Goal: Complete application form

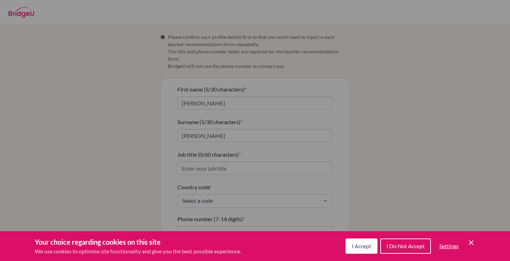
click at [362, 252] on button "I Accept" at bounding box center [362, 246] width 32 height 15
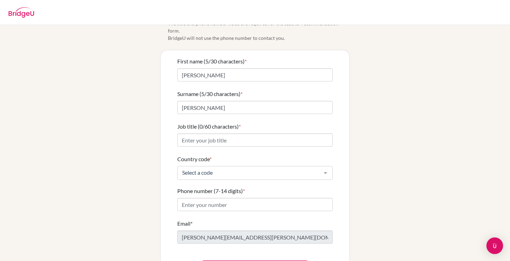
scroll to position [29, 0]
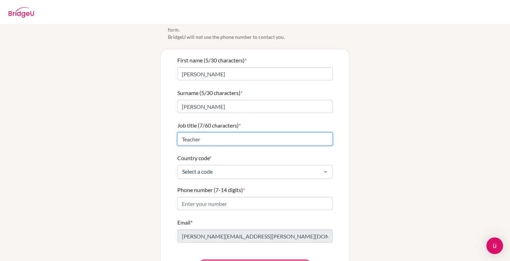
type input "Teacher"
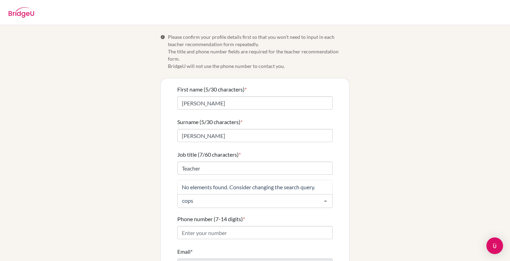
scroll to position [0, 0]
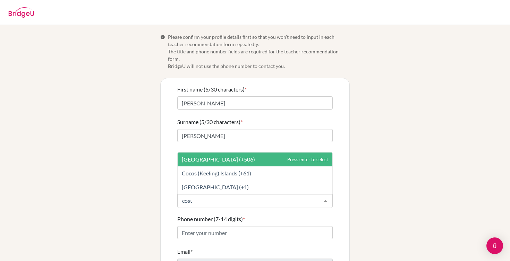
type input "costa"
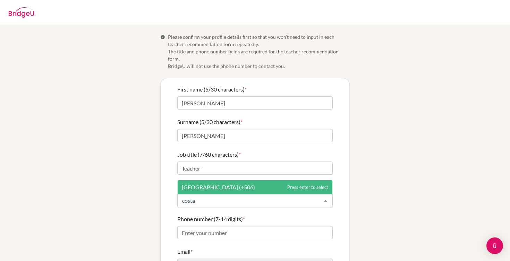
click at [259, 180] on span "[GEOGRAPHIC_DATA] (+506)" at bounding box center [255, 187] width 155 height 14
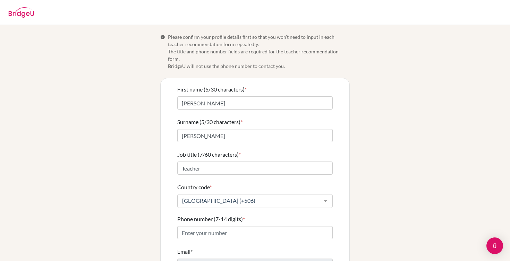
scroll to position [15, 0]
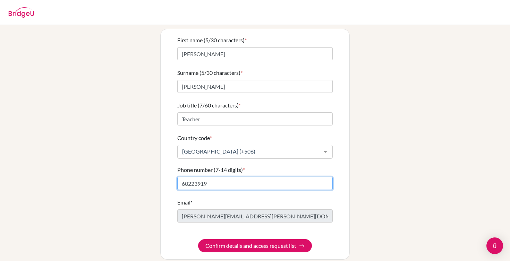
type input "60223919"
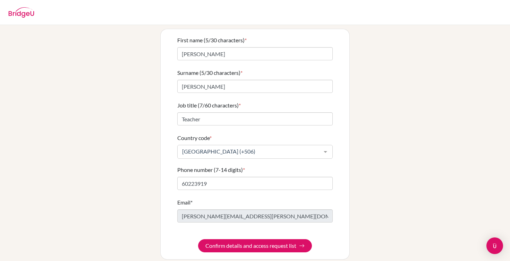
scroll to position [49, 0]
click at [251, 232] on form "First name (5/30 characters) * [PERSON_NAME] (5/30 characters) * [PERSON_NAME] …" at bounding box center [254, 144] width 155 height 217
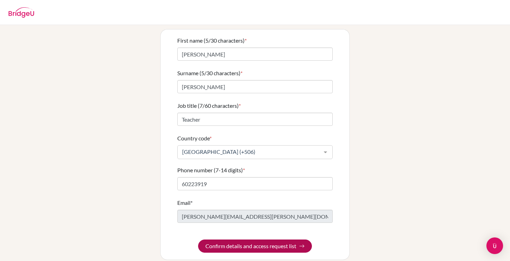
click at [252, 240] on button "Confirm details and access request list" at bounding box center [255, 246] width 114 height 13
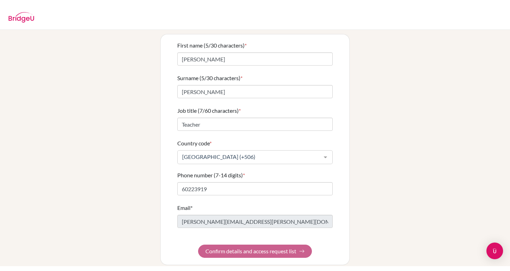
scroll to position [0, 0]
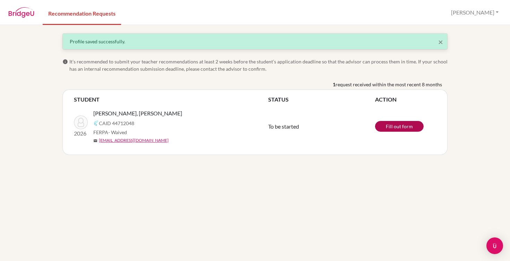
click at [398, 127] on link "Fill out form" at bounding box center [399, 126] width 49 height 11
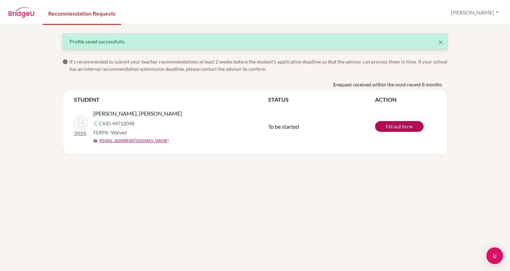
click at [389, 126] on link "Fill out form" at bounding box center [399, 126] width 49 height 11
